Goal: Task Accomplishment & Management: Manage account settings

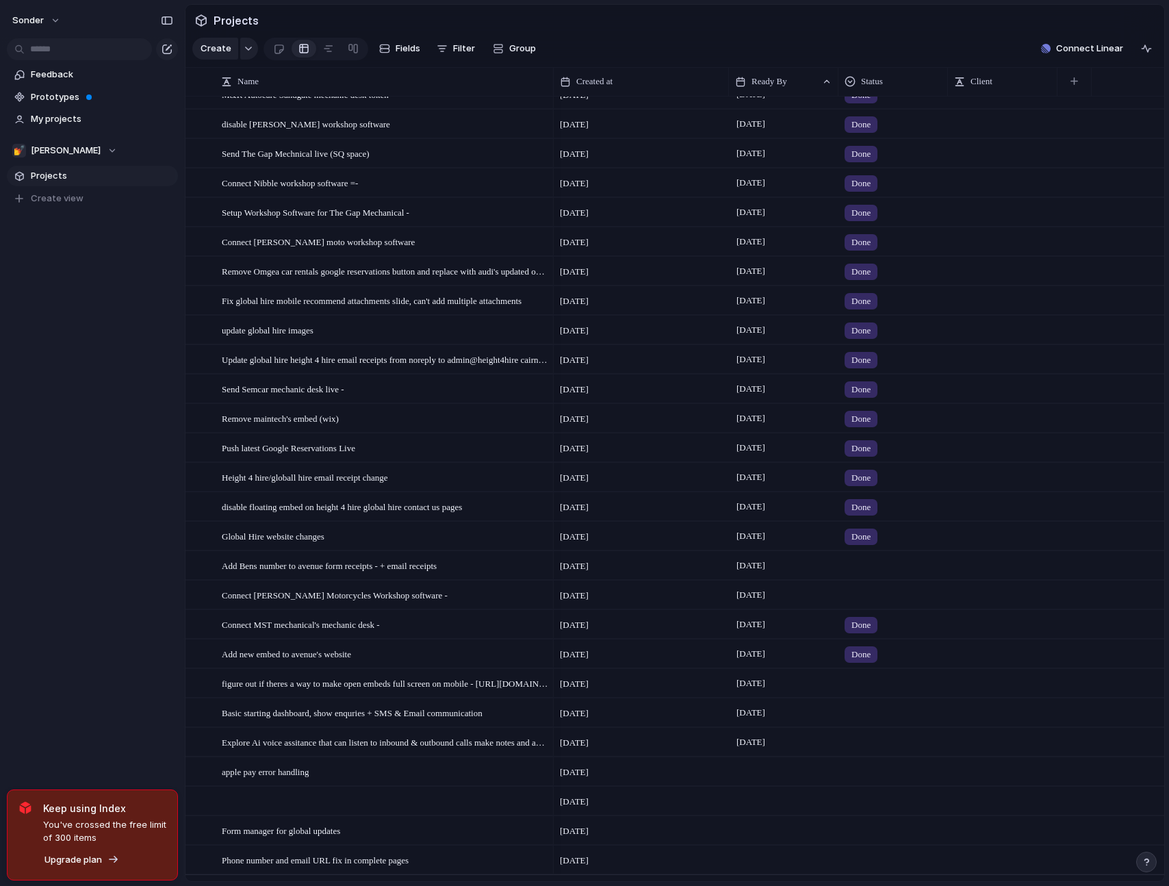
scroll to position [933, 0]
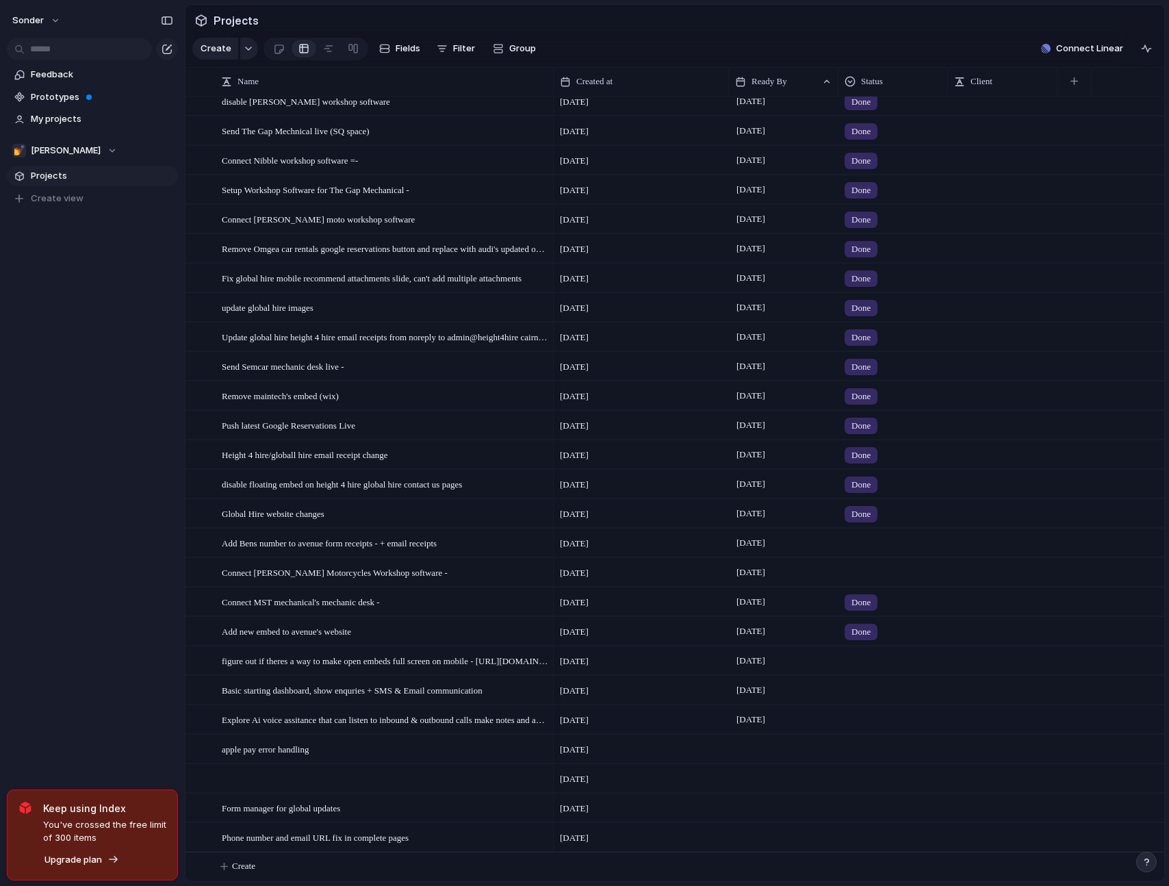
click at [867, 547] on div at bounding box center [893, 540] width 108 height 23
click at [885, 621] on li "Done" at bounding box center [898, 623] width 112 height 23
click at [418, 582] on div "Connect [PERSON_NAME] Motorcycles Workshop software -" at bounding box center [385, 573] width 327 height 28
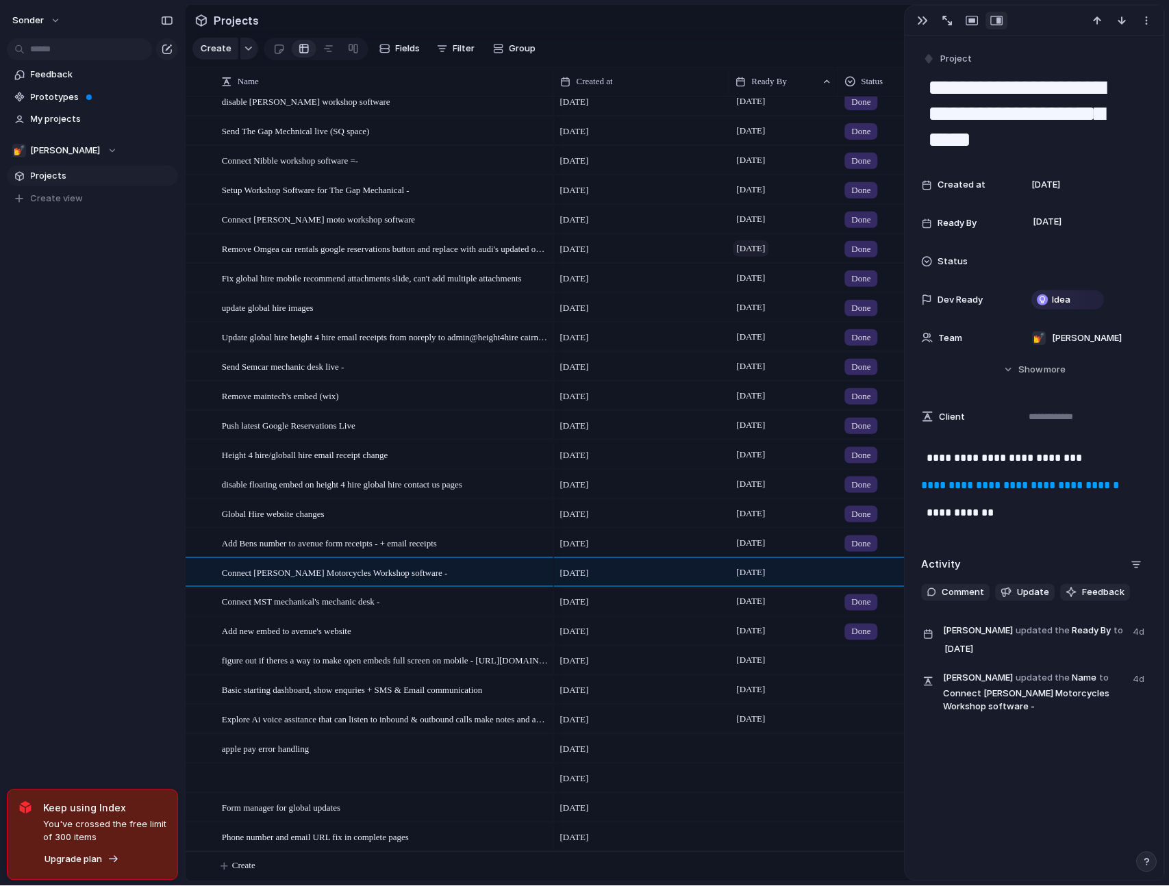
scroll to position [713, 0]
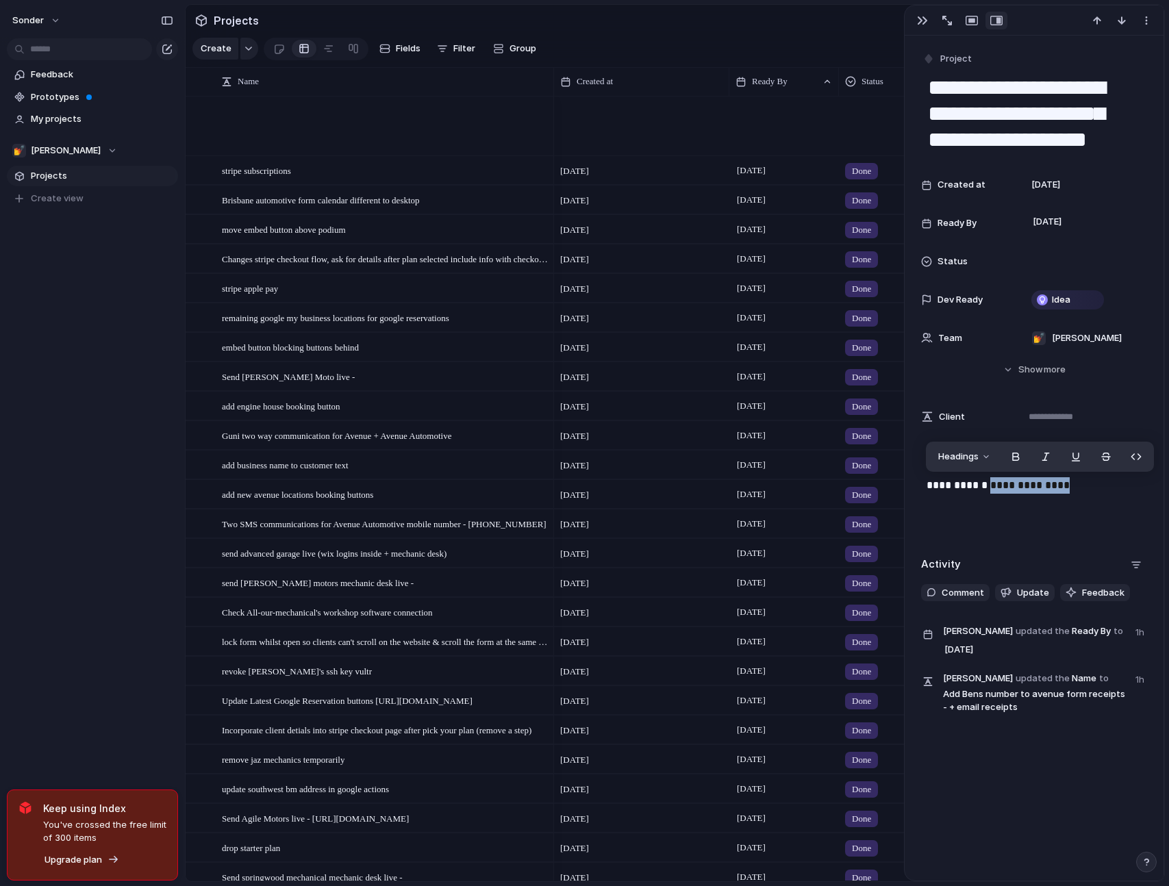
scroll to position [930, 0]
